Goal: Task Accomplishment & Management: Complete application form

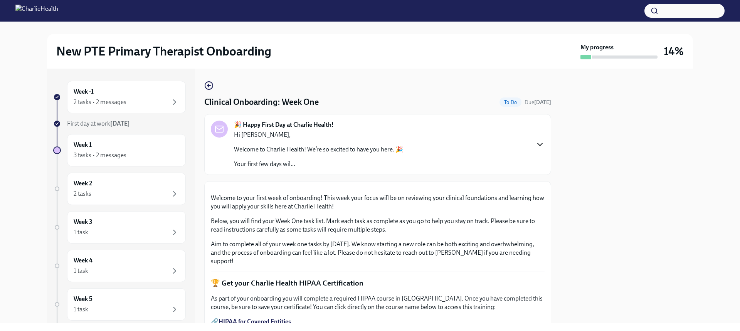
click at [535, 140] on icon "button" at bounding box center [539, 144] width 9 height 9
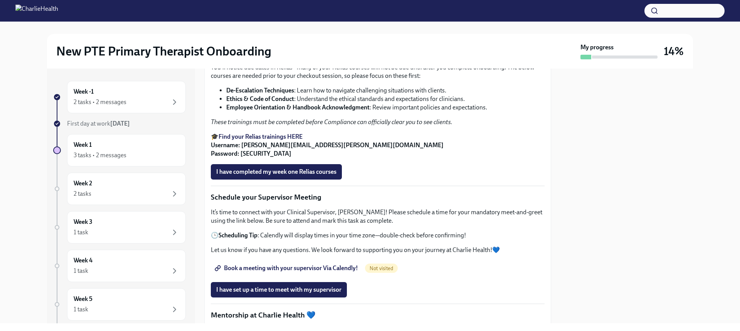
scroll to position [886, 0]
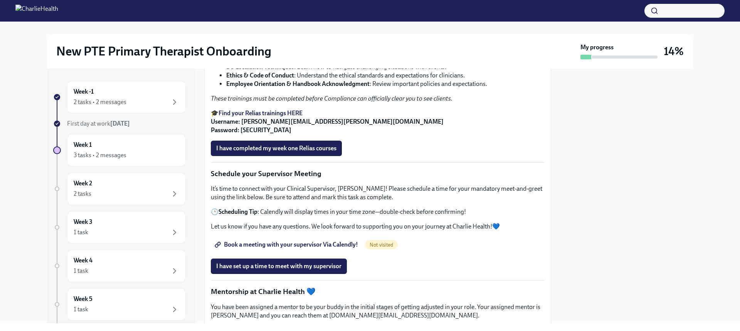
click at [245, 5] on span "I confirm I have started my Docebo courses" at bounding box center [273, 1] width 114 height 8
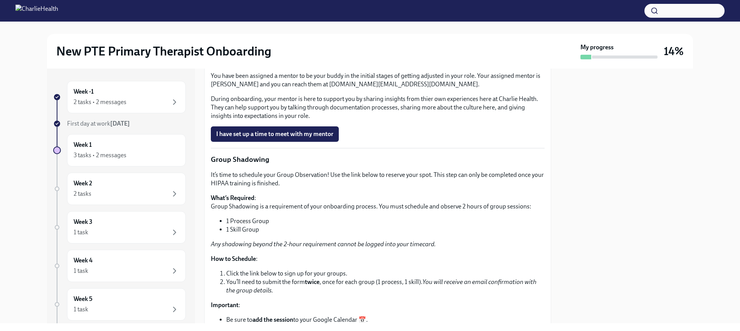
scroll to position [1002, 0]
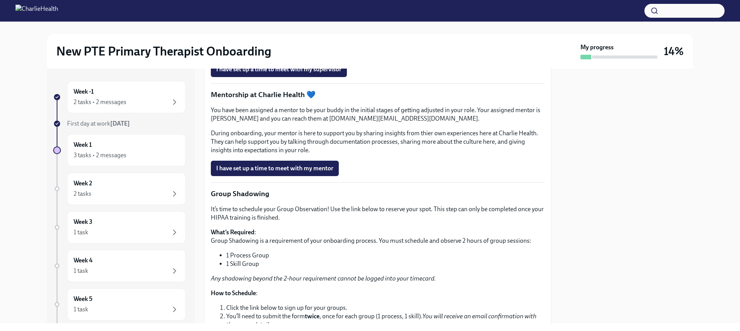
scroll to position [1160, 0]
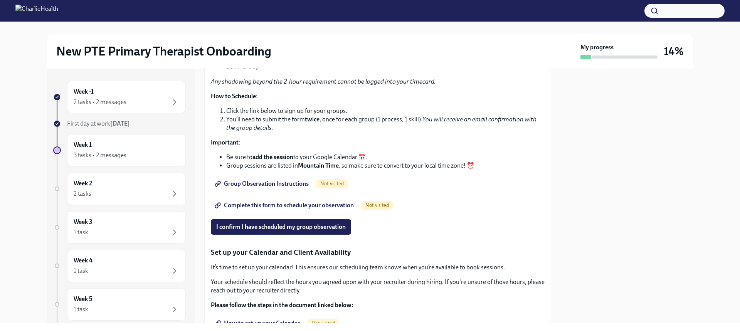
scroll to position [1280, 0]
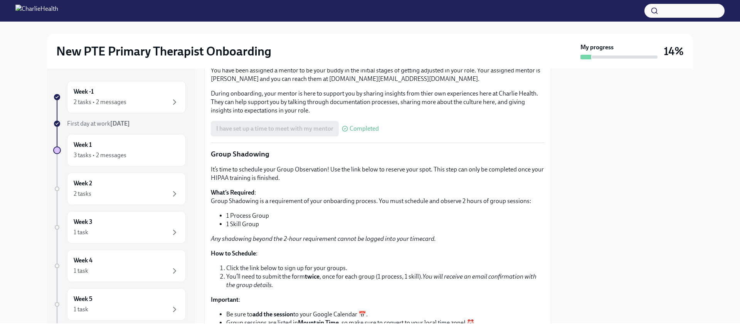
scroll to position [1121, 0]
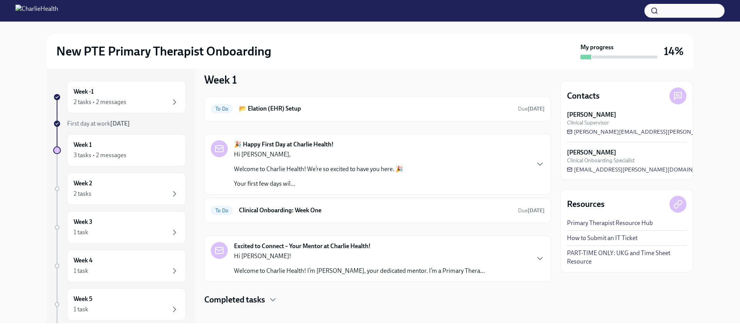
scroll to position [15, 0]
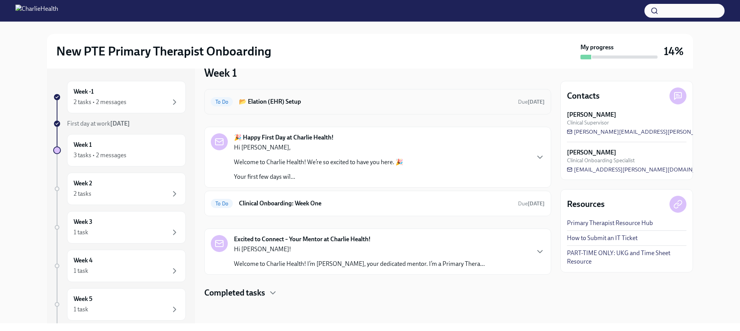
click at [328, 101] on h6 "📂 Elation (EHR) Setup" at bounding box center [375, 101] width 273 height 8
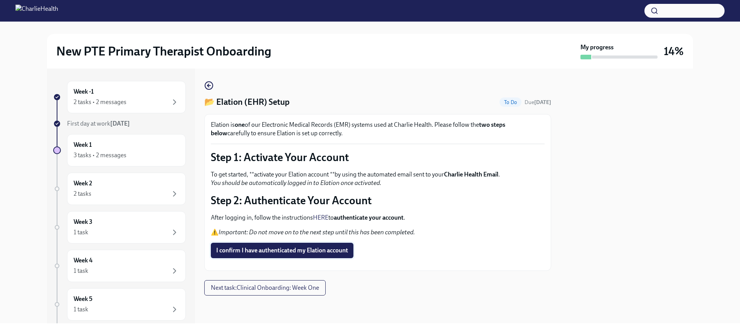
click at [299, 249] on span "I confirm I have authenticated my Elation account" at bounding box center [282, 251] width 132 height 8
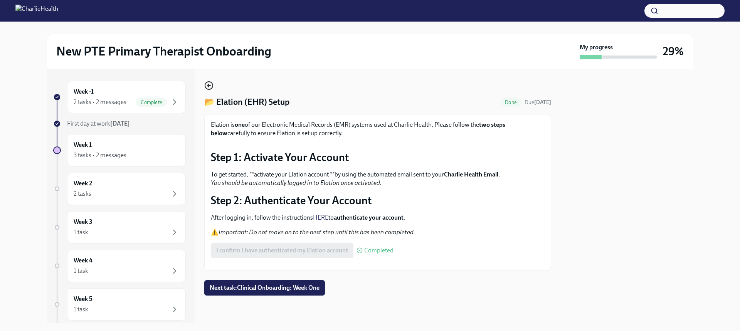
click at [210, 83] on icon "button" at bounding box center [208, 85] width 9 height 9
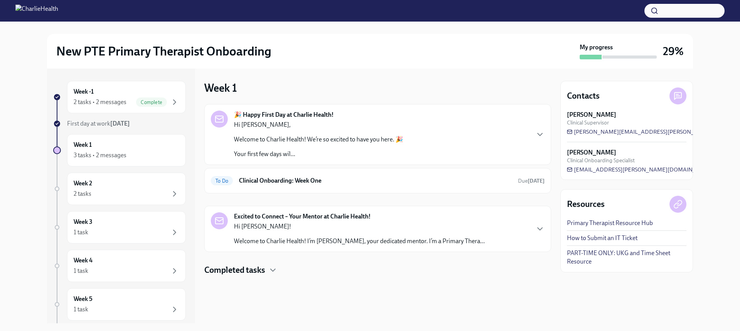
click at [461, 131] on div "🎉 Happy First Day at Charlie Health! Hi [PERSON_NAME], Welcome to Charlie Healt…" at bounding box center [378, 135] width 334 height 48
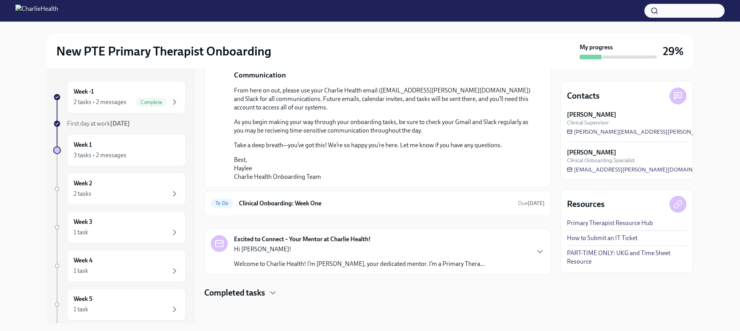
scroll to position [514, 0]
click at [375, 212] on div "To Do Clinical Onboarding: Week One Due [DATE]" at bounding box center [377, 203] width 347 height 25
click at [265, 204] on h6 "Clinical Onboarding: Week One" at bounding box center [375, 203] width 273 height 8
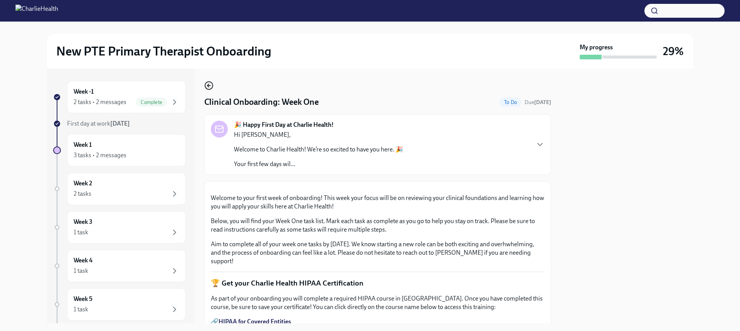
click at [207, 84] on icon "button" at bounding box center [208, 85] width 9 height 9
